Goal: Task Accomplishment & Management: Manage account settings

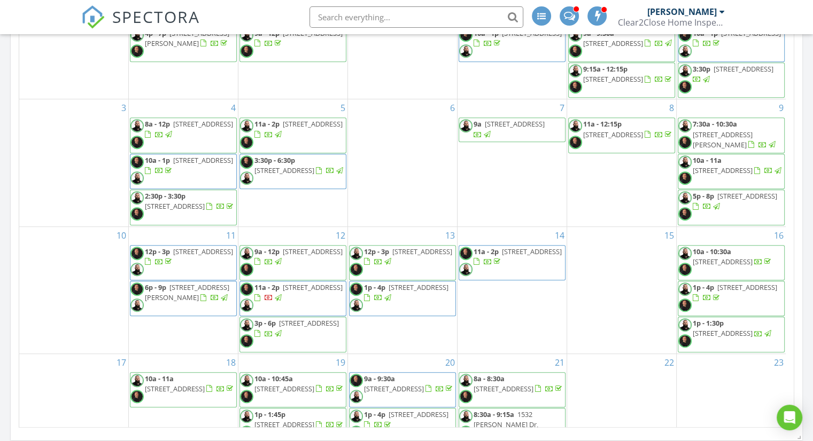
scroll to position [265, 0]
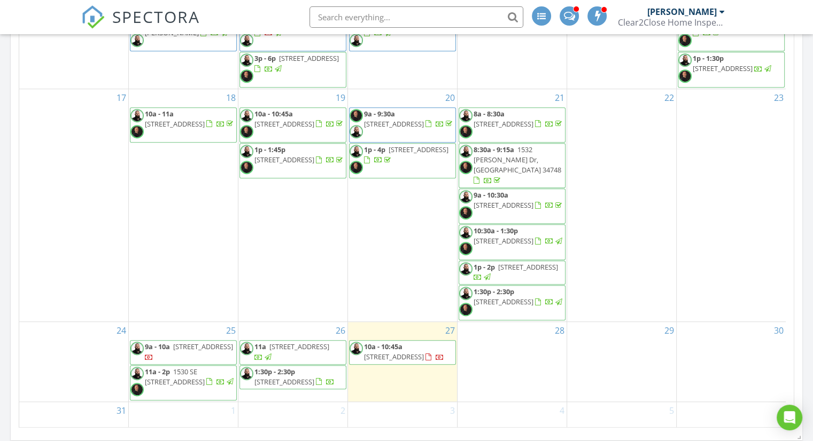
click at [303, 377] on span "7590 W 14th Ave, Hialeah 33014" at bounding box center [284, 382] width 60 height 10
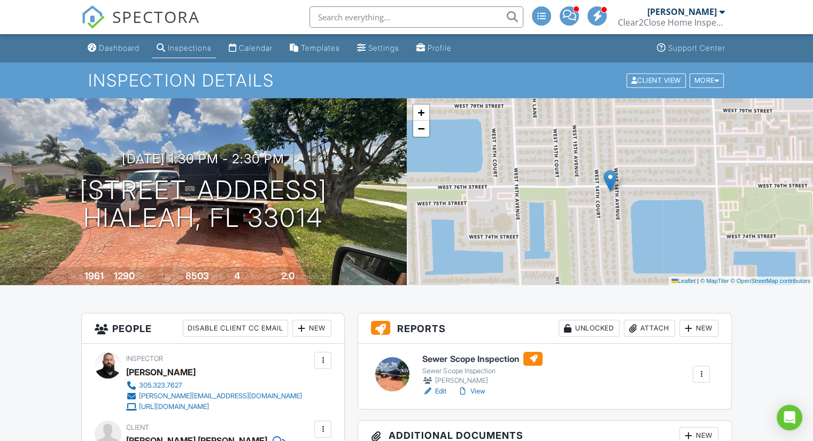
click at [440, 397] on div "Sewer Scope Inspection Sewer Scope Inspection Christopher Guillen Edit View Qui…" at bounding box center [544, 376] width 373 height 65
click at [438, 394] on link "Edit" at bounding box center [434, 391] width 24 height 11
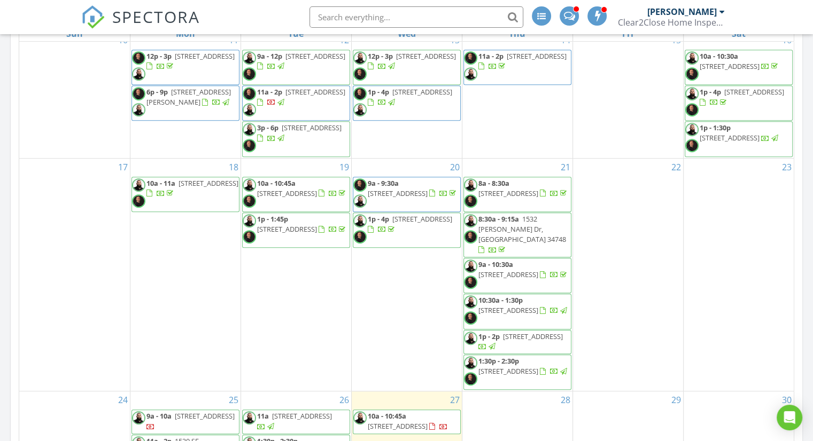
scroll to position [265, 0]
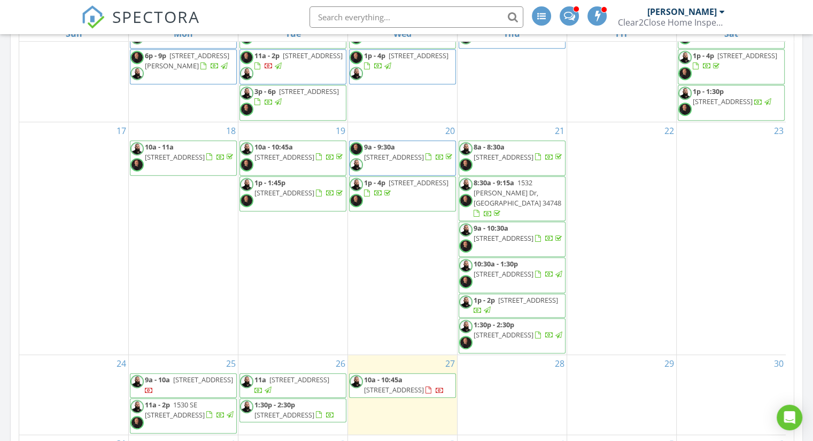
click at [314, 410] on span "7590 W 14th Ave, Hialeah 33014" at bounding box center [284, 415] width 60 height 10
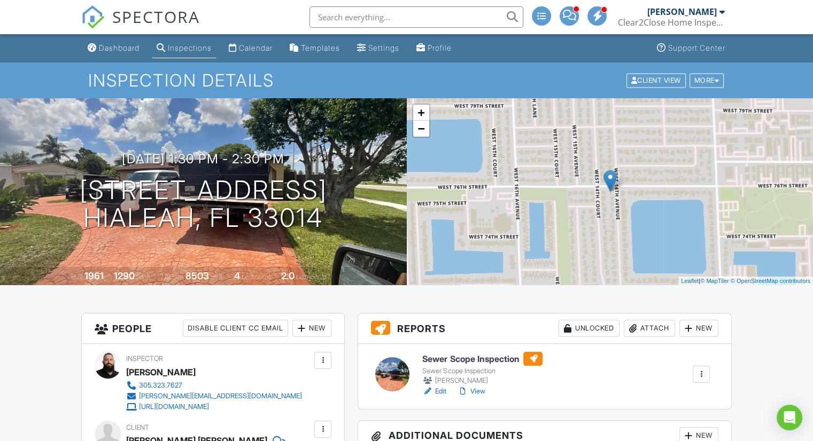
click at [483, 393] on link "View" at bounding box center [471, 391] width 28 height 11
